Goal: Transaction & Acquisition: Purchase product/service

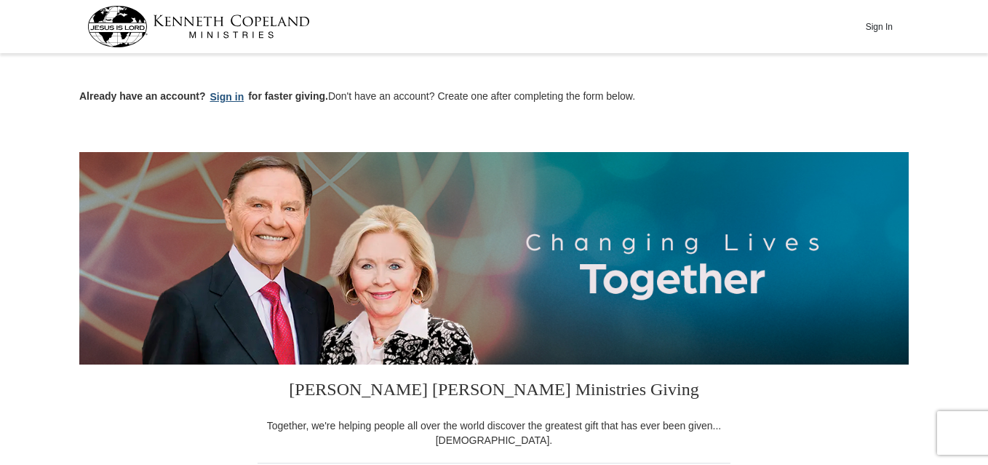
click at [226, 95] on button "Sign in" at bounding box center [227, 97] width 43 height 17
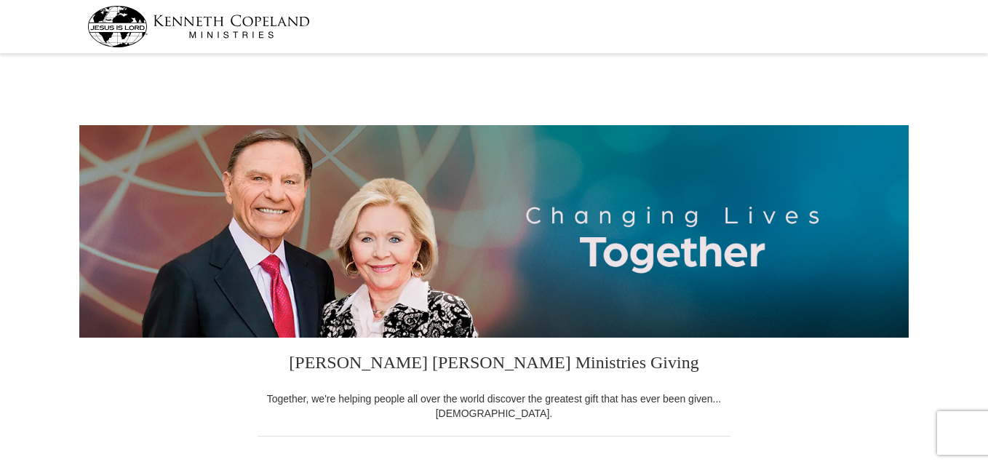
select select "[GEOGRAPHIC_DATA]"
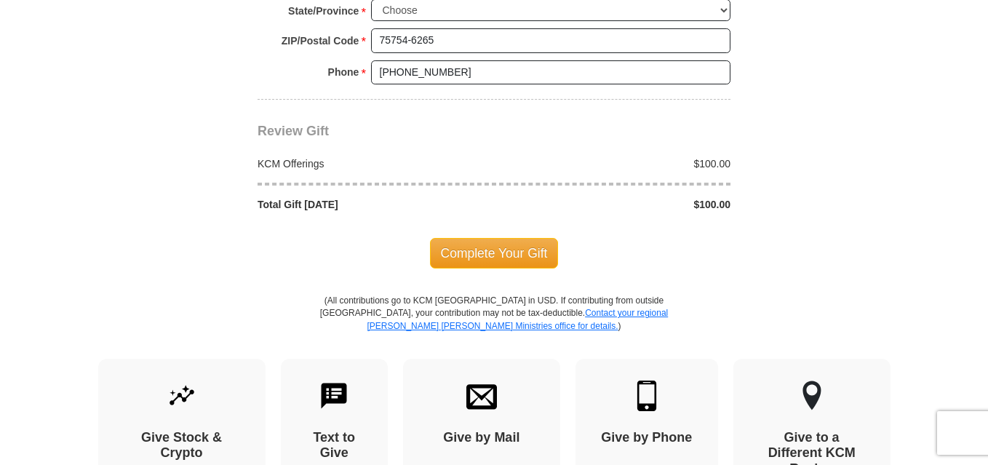
scroll to position [1310, 0]
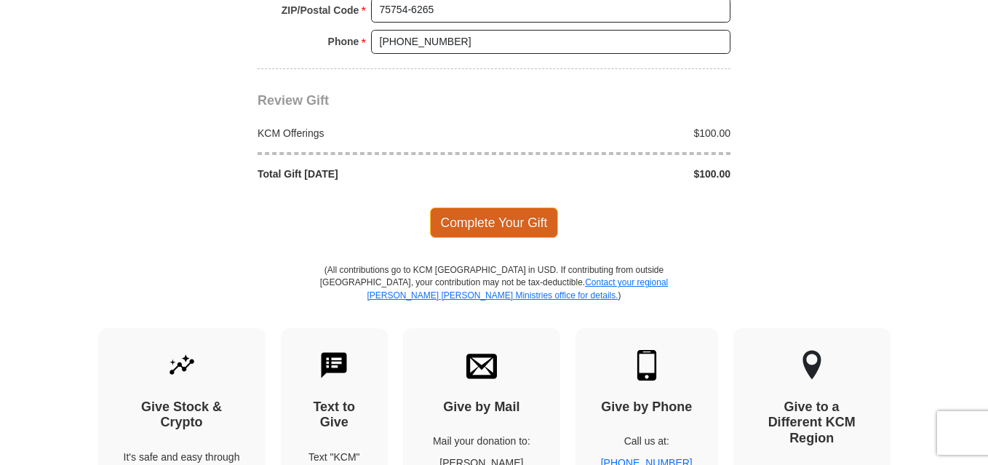
click at [491, 223] on span "Complete Your Gift" at bounding box center [494, 222] width 129 height 31
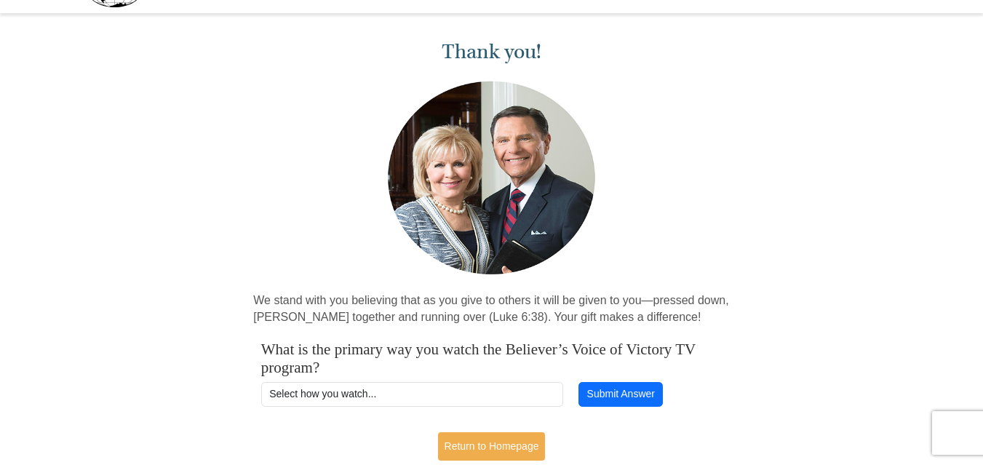
scroll to position [73, 0]
